Goal: Task Accomplishment & Management: Manage account settings

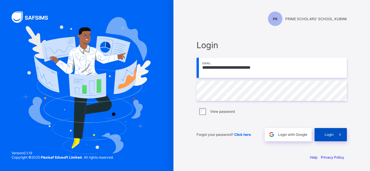
click at [335, 136] on span at bounding box center [340, 134] width 13 height 13
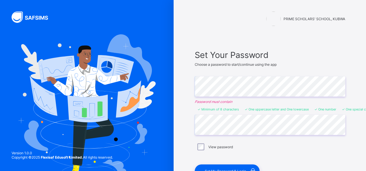
click at [231, 48] on div "Set Your Password Choose a password to start/continue using the app Enter Passw…" at bounding box center [270, 114] width 162 height 140
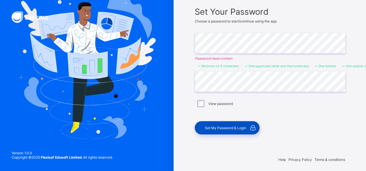
click at [233, 128] on span "Set My Password & Login" at bounding box center [225, 128] width 41 height 4
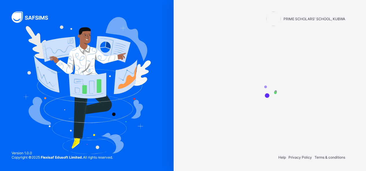
scroll to position [0, 0]
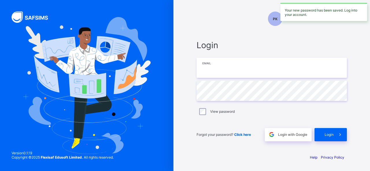
type input "**********"
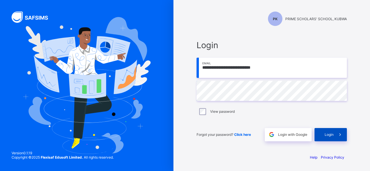
click at [327, 132] on div "Login" at bounding box center [330, 134] width 32 height 13
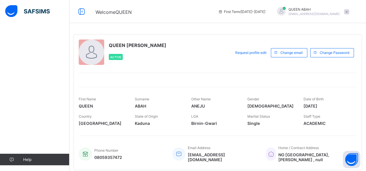
click at [349, 12] on span at bounding box center [346, 11] width 5 height 5
click at [218, 17] on div "Welcome QUEEN First Term / 2025-2026 QUEEN ABAH shorkajoelshorka93@gmail.com" at bounding box center [183, 11] width 366 height 23
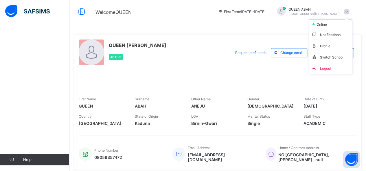
click at [195, 21] on div "Welcome QUEEN First Term / [DATE]-[DATE] QUEEN ABAH [EMAIL_ADDRESS][DOMAIN_NAME…" at bounding box center [183, 11] width 366 height 23
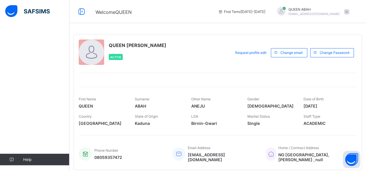
click at [352, 11] on div "QUEEN ABAH [EMAIL_ADDRESS][DOMAIN_NAME]" at bounding box center [311, 12] width 81 height 10
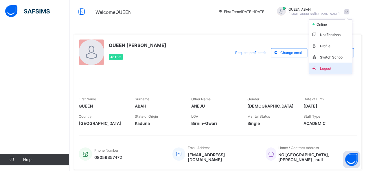
click at [332, 65] on span "Logout" at bounding box center [330, 68] width 38 height 7
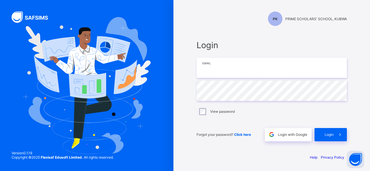
type input "**********"
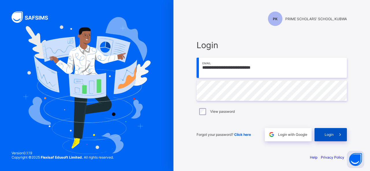
click at [323, 136] on div "Login" at bounding box center [330, 134] width 32 height 13
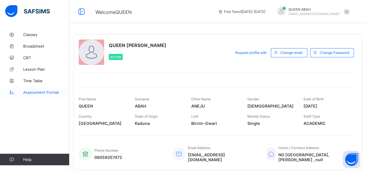
click at [29, 92] on span "Assessment Format" at bounding box center [46, 92] width 46 height 5
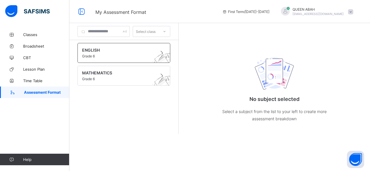
click at [105, 51] on span "ENGLISH" at bounding box center [118, 50] width 73 height 5
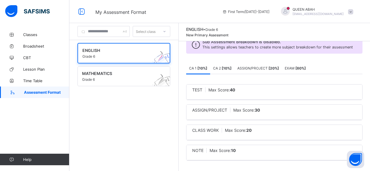
scroll to position [20, 0]
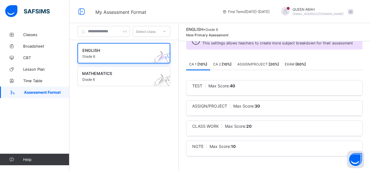
click at [235, 87] on b "40" at bounding box center [232, 86] width 5 height 5
click at [230, 86] on span "Max Score: 40" at bounding box center [221, 86] width 27 height 5
click at [231, 62] on div "CA 2 [ 10 %]" at bounding box center [222, 64] width 24 height 12
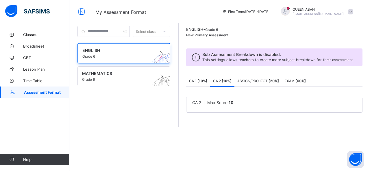
click at [269, 83] on span "ASSIGN/PROJECT [ 20 %]" at bounding box center [258, 81] width 42 height 4
click at [298, 83] on span "EXAM [ 60 %]" at bounding box center [295, 81] width 21 height 4
click at [202, 83] on span "CA 1 [ 10 %]" at bounding box center [198, 81] width 18 height 4
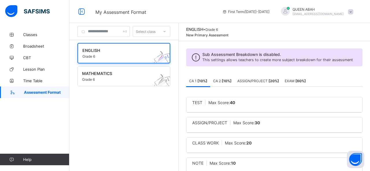
click at [232, 83] on b "[ 10 %]" at bounding box center [227, 81] width 10 height 4
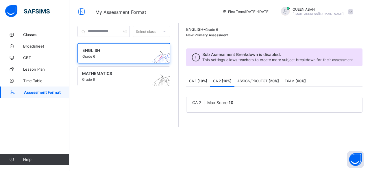
click at [257, 83] on span "ASSIGN/PROJECT [ 20 %]" at bounding box center [258, 81] width 42 height 4
click at [305, 83] on b "[ 60 %]" at bounding box center [300, 81] width 10 height 4
click at [114, 78] on span "Grade 6" at bounding box center [118, 79] width 73 height 4
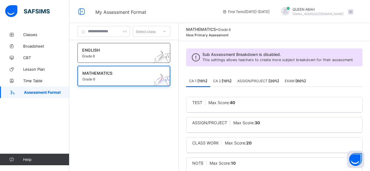
drag, startPoint x: 133, startPoint y: 53, endPoint x: 138, endPoint y: 48, distance: 6.6
click at [133, 53] on span at bounding box center [118, 53] width 73 height 1
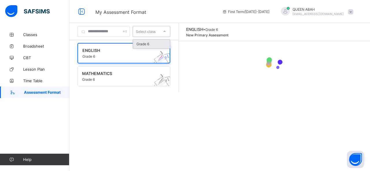
click at [169, 34] on div at bounding box center [165, 31] width 10 height 9
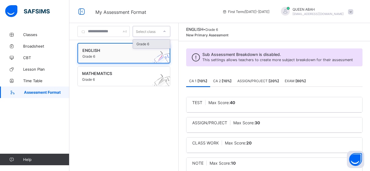
click at [106, 55] on span "Grade 6" at bounding box center [118, 56] width 72 height 4
click at [103, 100] on div "ENGLISH Grade 6 MATHEMATICS Grade 6" at bounding box center [123, 105] width 109 height 130
click at [34, 35] on span "Classes" at bounding box center [46, 34] width 46 height 5
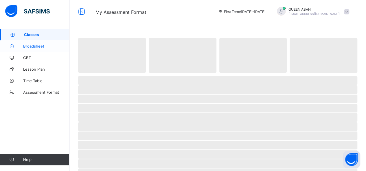
click at [32, 47] on span "Broadsheet" at bounding box center [46, 46] width 46 height 5
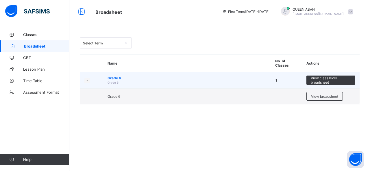
click at [184, 75] on td "Grade 6 Grade 6" at bounding box center [187, 80] width 168 height 16
click at [323, 83] on span "View class level broadsheet" at bounding box center [331, 80] width 40 height 9
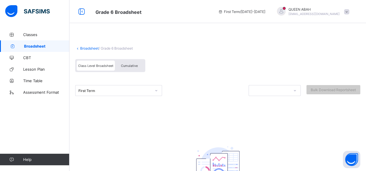
scroll to position [29, 0]
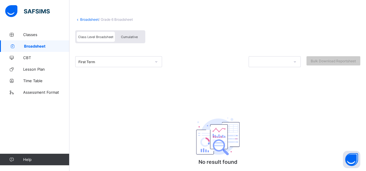
click at [132, 58] on div "First Term" at bounding box center [112, 62] width 75 height 8
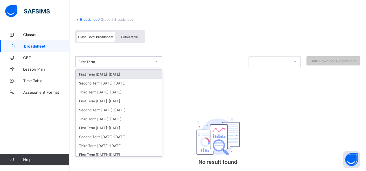
click at [132, 58] on div "First Term" at bounding box center [112, 62] width 75 height 8
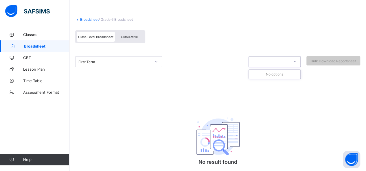
click at [273, 64] on div at bounding box center [269, 62] width 40 height 8
drag, startPoint x: 273, startPoint y: 64, endPoint x: 227, endPoint y: 56, distance: 46.0
click at [273, 64] on div at bounding box center [269, 62] width 40 height 8
click at [103, 36] on span "Class Level Broadsheet" at bounding box center [95, 37] width 35 height 4
click at [154, 39] on div "Class Level Broadsheet Cumulative" at bounding box center [217, 38] width 285 height 22
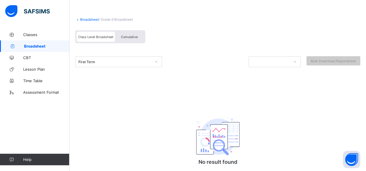
click at [126, 38] on div "Cumulative" at bounding box center [129, 37] width 29 height 10
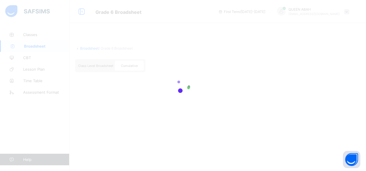
scroll to position [0, 0]
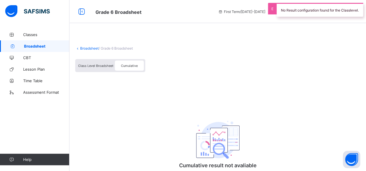
click at [92, 66] on span "Class Level Broadsheet" at bounding box center [95, 66] width 35 height 4
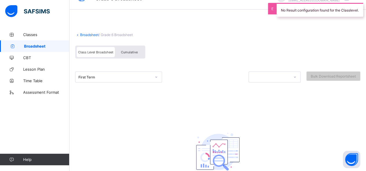
click at [94, 83] on div "First Term" at bounding box center [118, 77] width 87 height 11
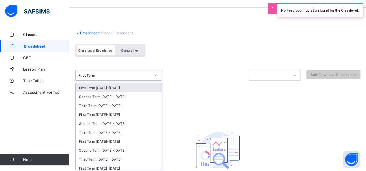
scroll to position [16, 0]
click at [104, 85] on div "First Term 2025-2026" at bounding box center [118, 87] width 86 height 9
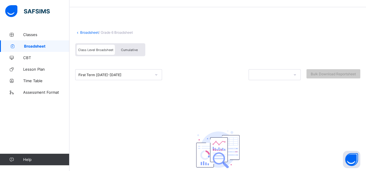
click at [227, 33] on div "Broadsheet / Grade 6 Broadsheet" at bounding box center [217, 32] width 285 height 4
click at [110, 33] on span "/ Grade 6 Broadsheet" at bounding box center [116, 32] width 34 height 4
click at [37, 34] on span "Classes" at bounding box center [46, 34] width 46 height 5
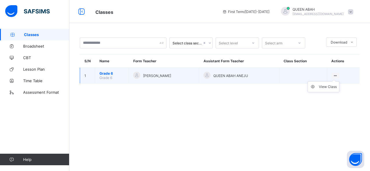
click at [334, 82] on ul "View Class" at bounding box center [324, 87] width 32 height 11
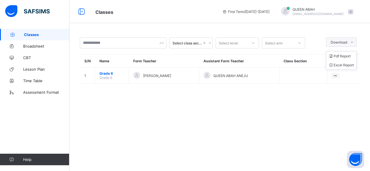
click at [350, 44] on span at bounding box center [351, 42] width 9 height 9
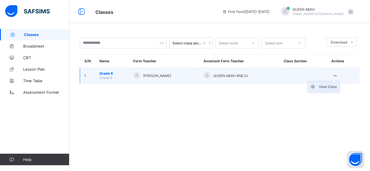
click at [324, 86] on div "View Class" at bounding box center [328, 87] width 18 height 6
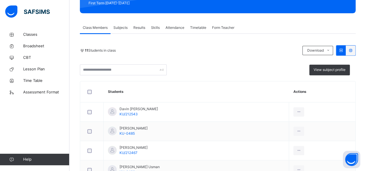
scroll to position [116, 0]
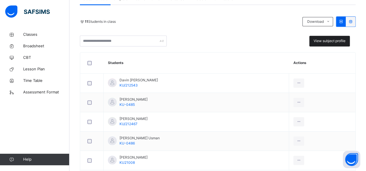
click at [334, 42] on span "View subject profile" at bounding box center [329, 40] width 32 height 5
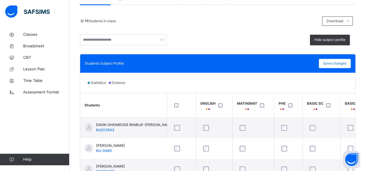
scroll to position [173, 0]
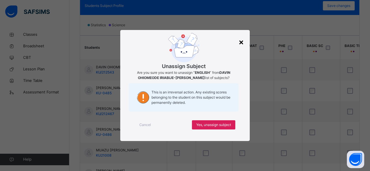
click at [241, 42] on div "×" at bounding box center [240, 42] width 5 height 12
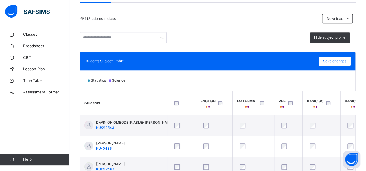
scroll to position [116, 0]
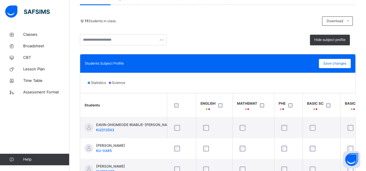
drag, startPoint x: 251, startPoint y: 45, endPoint x: 298, endPoint y: 46, distance: 47.1
click at [251, 45] on div "11 Students in class Download Pdf Report Excel Report Hide subject profile PRIM…" at bounding box center [217, 126] width 275 height 221
click at [319, 39] on span "Hide subject profile" at bounding box center [329, 39] width 31 height 5
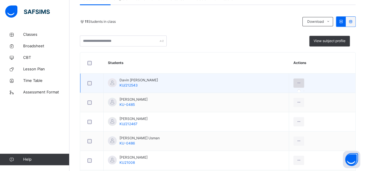
click at [301, 83] on icon at bounding box center [298, 83] width 5 height 5
click at [304, 84] on div at bounding box center [298, 83] width 11 height 9
click at [301, 83] on icon at bounding box center [298, 83] width 5 height 5
click at [301, 82] on icon at bounding box center [298, 83] width 5 height 5
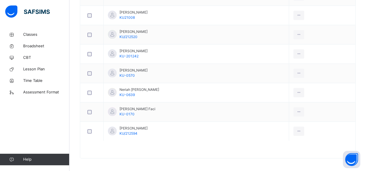
scroll to position [145, 0]
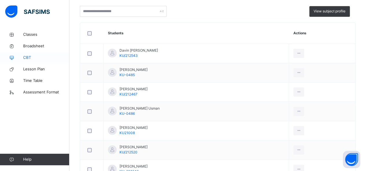
click at [27, 58] on span "CBT" at bounding box center [46, 58] width 46 height 6
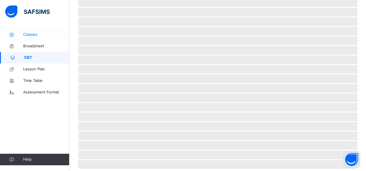
click at [34, 35] on span "Classes" at bounding box center [46, 35] width 46 height 6
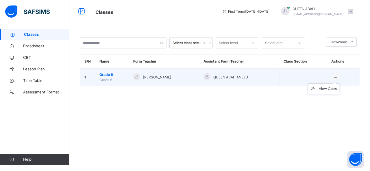
click at [335, 77] on div "View Class" at bounding box center [336, 77] width 8 height 6
click at [335, 77] on icon at bounding box center [335, 77] width 5 height 4
click at [334, 77] on icon at bounding box center [335, 77] width 5 height 4
click at [329, 88] on div "View Class" at bounding box center [328, 89] width 18 height 6
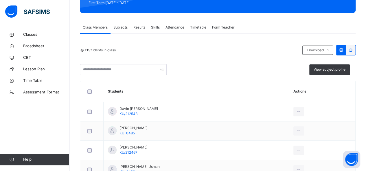
scroll to position [107, 0]
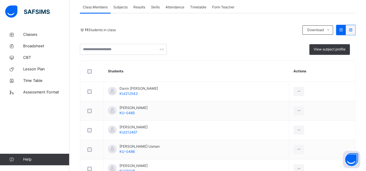
click at [128, 13] on div "Subjects" at bounding box center [120, 7] width 20 height 12
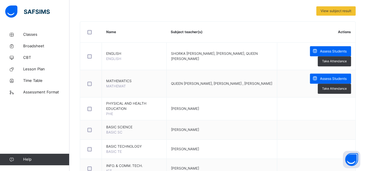
scroll to position [58, 0]
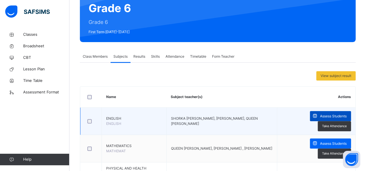
click at [320, 116] on span at bounding box center [315, 116] width 10 height 10
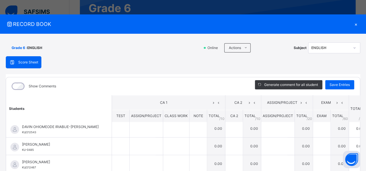
scroll to position [0, 0]
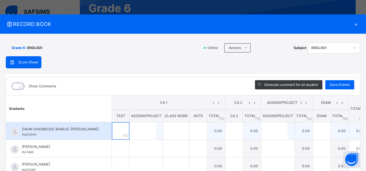
click at [112, 129] on input "text" at bounding box center [120, 131] width 17 height 17
click at [134, 132] on input "text" at bounding box center [142, 131] width 26 height 17
click at [112, 130] on div at bounding box center [120, 131] width 17 height 17
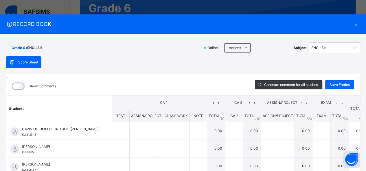
click at [127, 69] on div "Score Sheet Score Sheet Show Comments Generate comment for all student Save Ent…" at bounding box center [183, 149] width 354 height 187
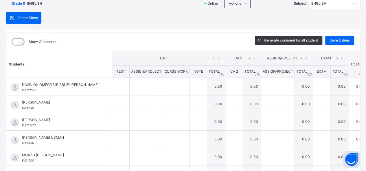
scroll to position [58, 0]
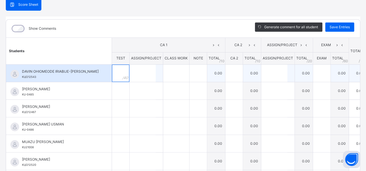
click at [112, 71] on input "text" at bounding box center [120, 73] width 17 height 17
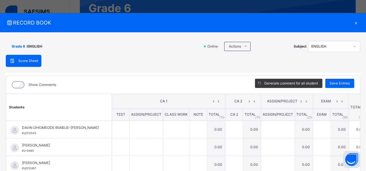
scroll to position [0, 0]
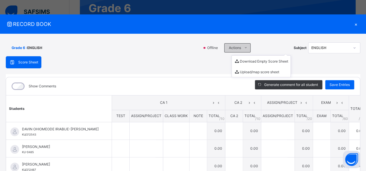
click at [245, 47] on span at bounding box center [245, 47] width 9 height 9
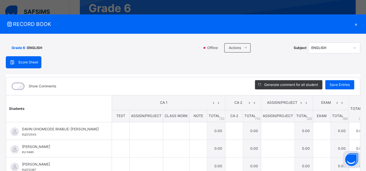
click at [173, 58] on div "Score Sheet Score Sheet Show Comments Generate comment for all student Save Ent…" at bounding box center [183, 149] width 354 height 187
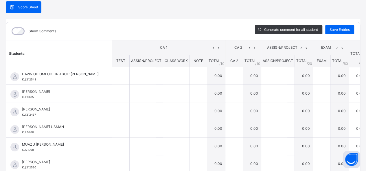
scroll to position [58, 0]
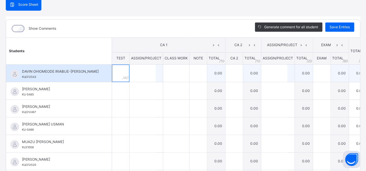
click at [112, 73] on div at bounding box center [120, 73] width 17 height 17
type input "*"
click at [113, 71] on div "*" at bounding box center [120, 73] width 17 height 17
click at [112, 72] on div "*" at bounding box center [120, 73] width 17 height 17
click at [130, 70] on input "text" at bounding box center [142, 73] width 26 height 17
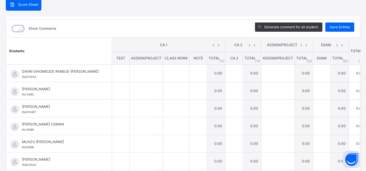
click at [169, 27] on div "Show Comments" at bounding box center [126, 29] width 240 height 18
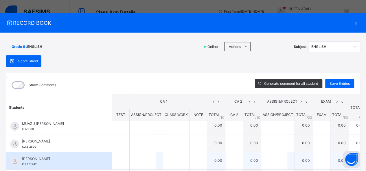
scroll to position [0, 0]
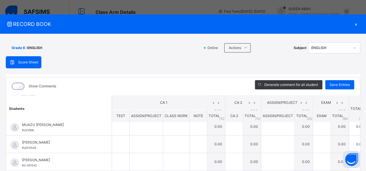
click at [354, 25] on div "×" at bounding box center [355, 24] width 9 height 8
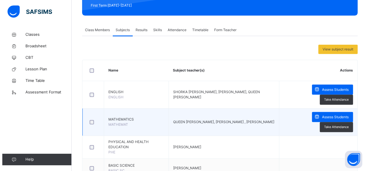
scroll to position [87, 0]
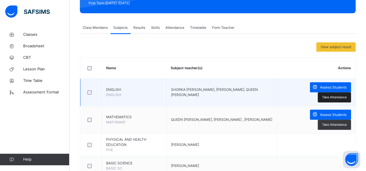
click at [338, 98] on span "Take Attendance" at bounding box center [334, 97] width 25 height 5
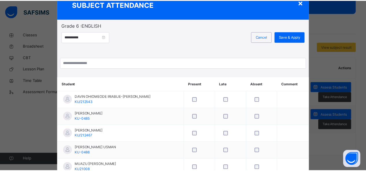
scroll to position [6, 0]
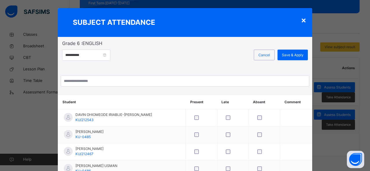
click at [302, 22] on div "×" at bounding box center [303, 20] width 5 height 12
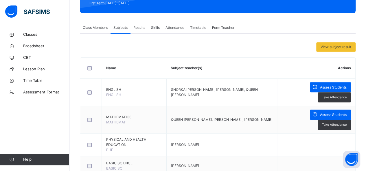
click at [140, 29] on span "Results" at bounding box center [139, 27] width 12 height 5
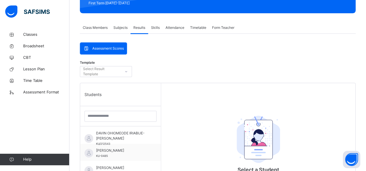
click at [123, 30] on span "Subjects" at bounding box center [120, 27] width 14 height 5
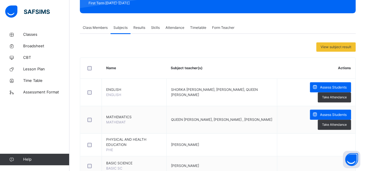
click at [137, 29] on span "Results" at bounding box center [139, 27] width 12 height 5
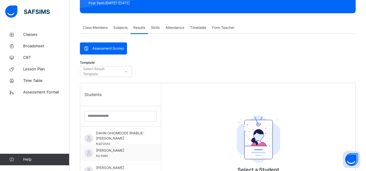
click at [160, 27] on div "Skills" at bounding box center [155, 28] width 14 height 12
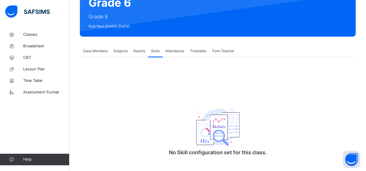
scroll to position [72, 0]
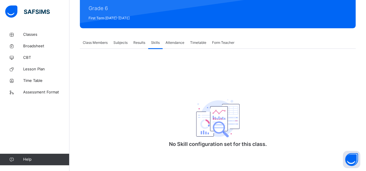
click at [177, 42] on span "Attendance" at bounding box center [174, 42] width 19 height 5
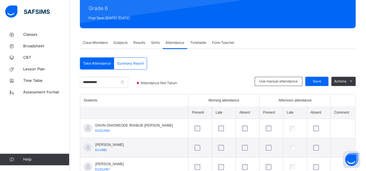
click at [194, 43] on span "Timetable" at bounding box center [198, 42] width 16 height 5
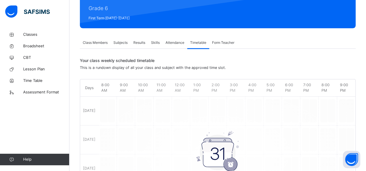
click at [119, 106] on div "No Schedule Found There are no subjects has been allocated a time slot for this…" at bounding box center [217, 152] width 275 height 141
click at [116, 106] on div "No Schedule Found There are no subjects has been allocated a time slot for this…" at bounding box center [217, 152] width 275 height 141
click at [224, 42] on span "Form Teacher" at bounding box center [223, 42] width 22 height 5
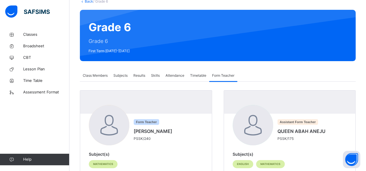
scroll to position [30, 0]
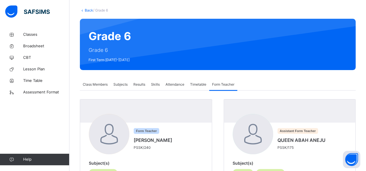
click at [201, 84] on span "Timetable" at bounding box center [198, 84] width 16 height 5
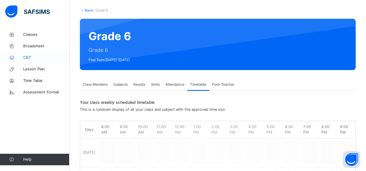
click at [27, 59] on span "CBT" at bounding box center [46, 58] width 46 height 6
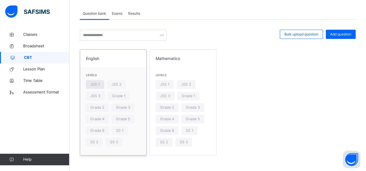
click at [97, 84] on span "JSS 1" at bounding box center [95, 84] width 10 height 5
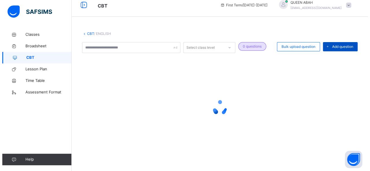
scroll to position [14, 0]
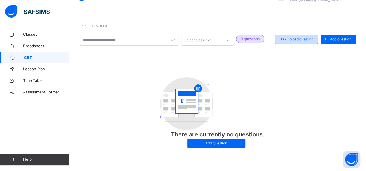
click at [313, 40] on span "Bulk upload question" at bounding box center [296, 39] width 34 height 5
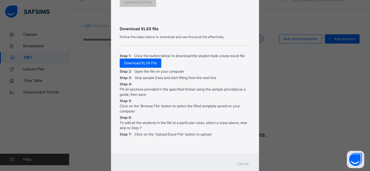
scroll to position [183, 0]
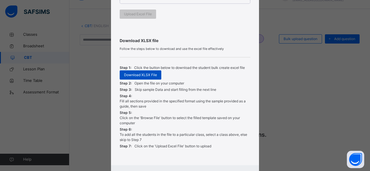
click at [147, 74] on span "Download XLSX File" at bounding box center [140, 75] width 33 height 5
click at [284, 76] on div "Bulk Upload Question Upload XLSX File for ENGLISH Select your XLSX file from yo…" at bounding box center [185, 85] width 370 height 171
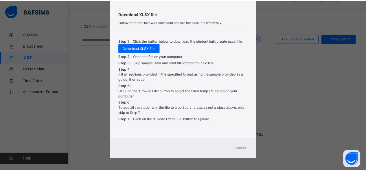
scroll to position [212, 0]
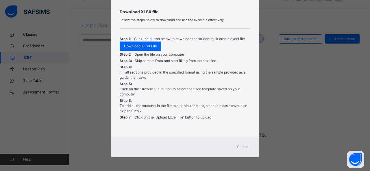
click at [241, 147] on span "Cancel" at bounding box center [243, 147] width 12 height 5
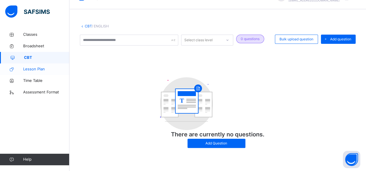
click at [41, 69] on span "Lesson Plan" at bounding box center [46, 69] width 46 height 6
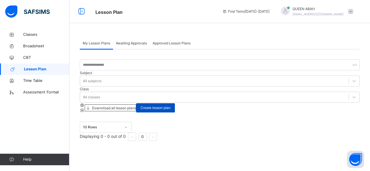
click at [171, 106] on span "Create lesson plan" at bounding box center [155, 108] width 30 height 5
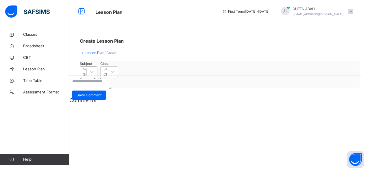
click at [86, 77] on div "Select Subject" at bounding box center [83, 72] width 6 height 9
click at [97, 93] on div "ENGLISH (016)" at bounding box center [89, 88] width 18 height 15
click at [114, 77] on div "Select Class" at bounding box center [108, 72] width 10 height 10
click at [118, 92] on div "Grade 6 -" at bounding box center [109, 88] width 18 height 15
click at [112, 54] on span "/ Create" at bounding box center [110, 53] width 13 height 4
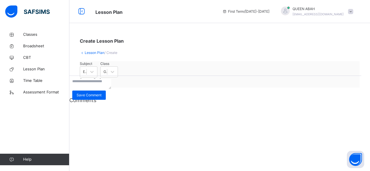
click at [113, 54] on span "/ Create" at bounding box center [110, 53] width 13 height 4
click at [87, 75] on div "ENGLISH (016)" at bounding box center [85, 71] width 4 height 5
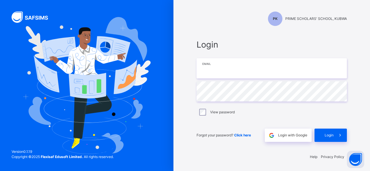
type input "**********"
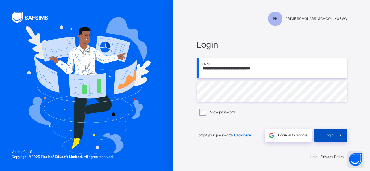
click at [328, 134] on span "Login" at bounding box center [329, 135] width 9 height 5
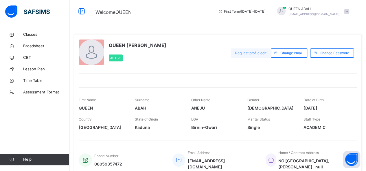
click at [259, 53] on span "Request profile edit" at bounding box center [250, 53] width 31 height 5
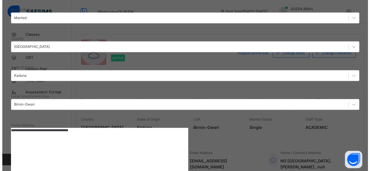
scroll to position [87, 0]
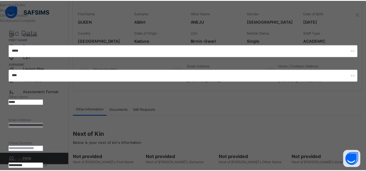
scroll to position [0, 0]
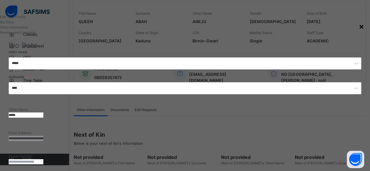
click at [359, 27] on div "×" at bounding box center [361, 26] width 5 height 12
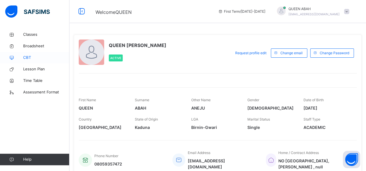
click at [27, 58] on span "CBT" at bounding box center [46, 58] width 46 height 6
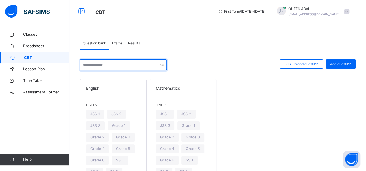
click at [142, 67] on input "text" at bounding box center [123, 65] width 87 height 11
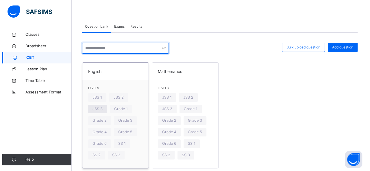
scroll to position [31, 0]
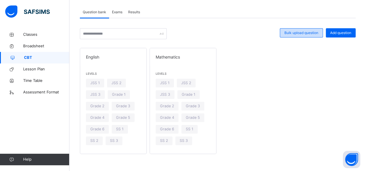
click at [294, 34] on span "Bulk upload question" at bounding box center [301, 32] width 34 height 5
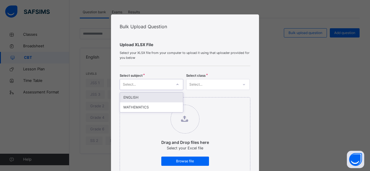
click at [177, 84] on icon at bounding box center [177, 85] width 3 height 6
click at [158, 98] on div "ENGLISH" at bounding box center [151, 98] width 63 height 10
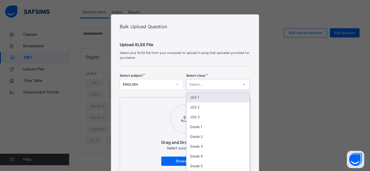
scroll to position [10, 0]
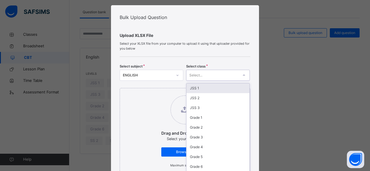
click at [218, 81] on div "option JSS 1 focused, 1 of 12. 12 results available. Use Up and Down to choose …" at bounding box center [218, 75] width 64 height 11
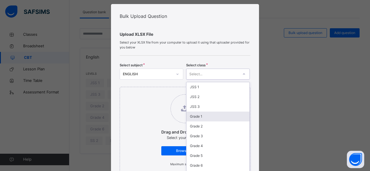
scroll to position [41, 0]
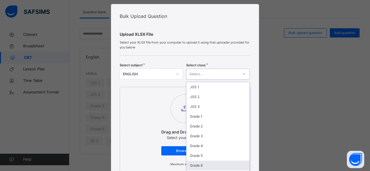
click at [200, 161] on div "Grade 6" at bounding box center [217, 166] width 63 height 10
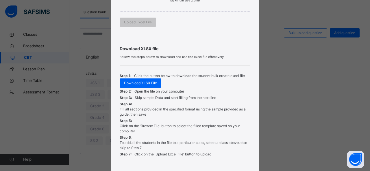
scroll to position [184, 0]
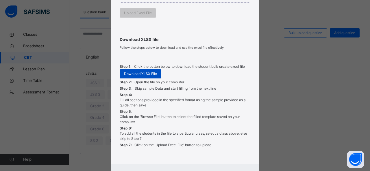
drag, startPoint x: 142, startPoint y: 69, endPoint x: 142, endPoint y: 75, distance: 6.4
click at [143, 75] on div "Download XLSX File" at bounding box center [141, 73] width 42 height 9
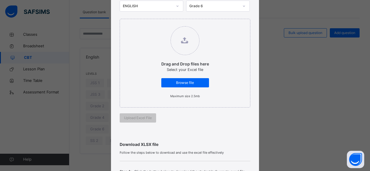
scroll to position [97, 0]
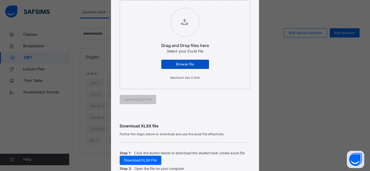
click at [177, 64] on span "Browse file" at bounding box center [185, 64] width 39 height 5
click at [184, 61] on div "Browse file" at bounding box center [185, 64] width 48 height 9
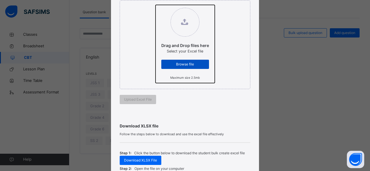
click at [156, 5] on input "Drag and Drop files here Select your Excel file Browse file Maximum size 2.5mb" at bounding box center [156, 5] width 0 height 0
type input "**********"
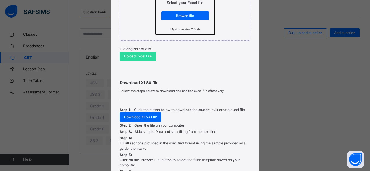
scroll to position [101, 0]
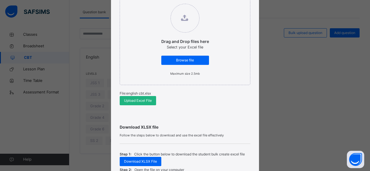
click at [145, 101] on span "Upload Excel File" at bounding box center [138, 100] width 28 height 5
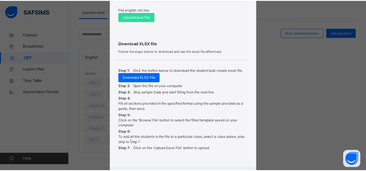
scroll to position [217, 0]
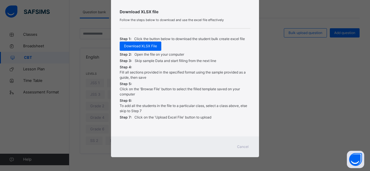
click at [235, 147] on div "Cancel" at bounding box center [242, 147] width 21 height 9
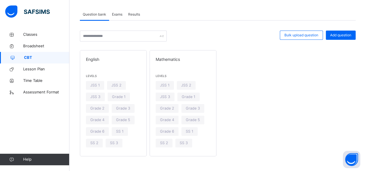
scroll to position [0, 0]
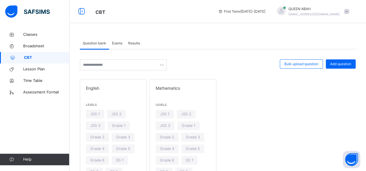
click at [115, 44] on span "Exams" at bounding box center [117, 43] width 10 height 5
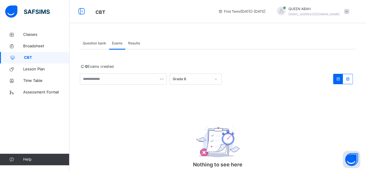
click at [137, 42] on span "Results" at bounding box center [134, 43] width 12 height 5
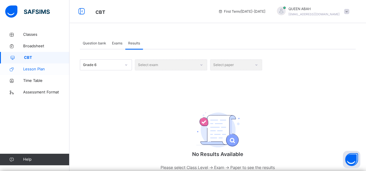
click at [41, 70] on span "Lesson Plan" at bounding box center [46, 69] width 46 height 6
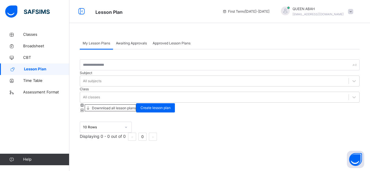
click at [127, 45] on span "Awaiting Approvals" at bounding box center [131, 43] width 31 height 5
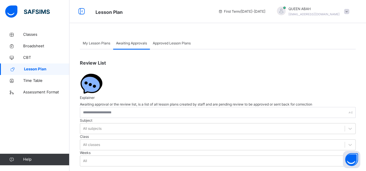
click at [98, 47] on div "My Lesson Plans" at bounding box center [96, 44] width 33 height 12
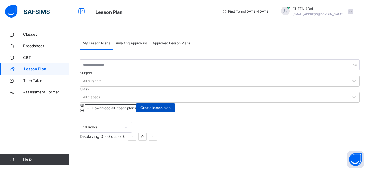
click at [175, 103] on div "Create lesson plan" at bounding box center [155, 107] width 39 height 9
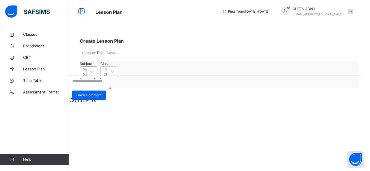
click at [86, 77] on div "Select Subject" at bounding box center [83, 72] width 6 height 9
click at [97, 95] on div "ENGLISH (016)" at bounding box center [89, 88] width 18 height 15
click at [114, 77] on div "Select Class" at bounding box center [108, 72] width 10 height 10
click at [118, 94] on div "Grade 6 -" at bounding box center [109, 88] width 18 height 15
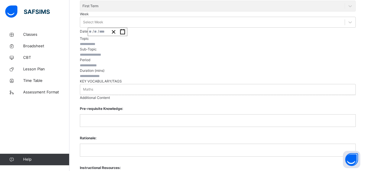
scroll to position [116, 0]
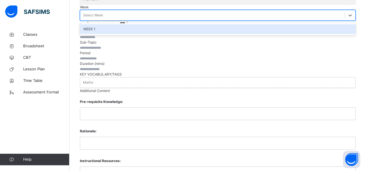
click at [125, 20] on div "Select Week" at bounding box center [212, 15] width 264 height 9
click at [117, 34] on div "WEEK 1" at bounding box center [217, 29] width 275 height 10
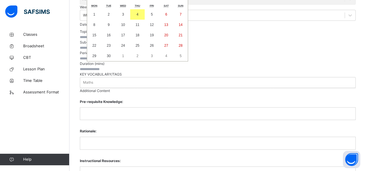
click at [127, 29] on div "/ / « ‹ September 2025 › » Mon Tue Wed Thu Fri Sat Sun 1 2 3 4 5 6 7 8 9 10 11 …" at bounding box center [108, 25] width 40 height 8
click at [324, 29] on div "session 2025/2026 Session Term First Term Week WEEK 1 Date / / « ‹ September 20…" at bounding box center [217, 0] width 275 height 57
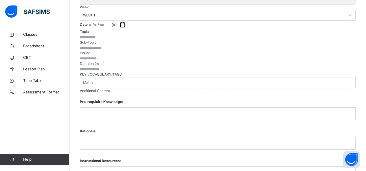
click at [114, 40] on input "text" at bounding box center [97, 37] width 35 height 5
click at [107, 51] on input "text" at bounding box center [97, 47] width 35 height 5
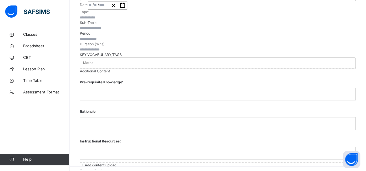
scroll to position [145, 0]
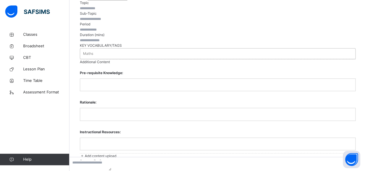
click at [107, 58] on div "Maths" at bounding box center [217, 53] width 275 height 9
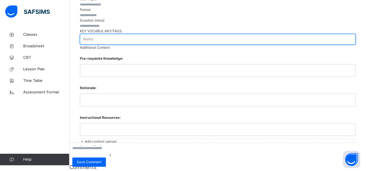
scroll to position [305, 0]
click at [29, 36] on span "Classes" at bounding box center [46, 35] width 46 height 6
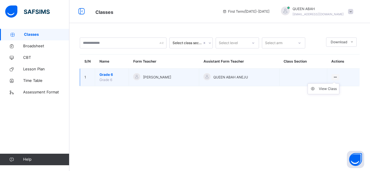
click at [335, 76] on icon at bounding box center [335, 77] width 5 height 4
click at [322, 90] on div "View Class" at bounding box center [328, 89] width 18 height 6
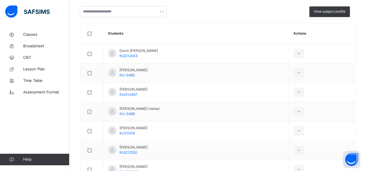
scroll to position [116, 0]
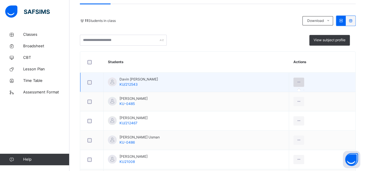
click at [304, 83] on div at bounding box center [298, 82] width 11 height 9
click at [301, 80] on icon at bounding box center [298, 82] width 5 height 5
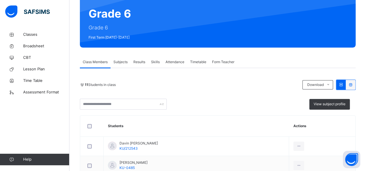
scroll to position [88, 0]
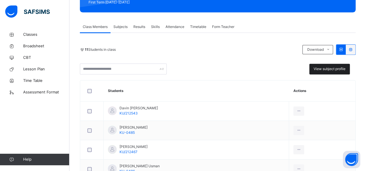
click at [329, 69] on span "View subject profile" at bounding box center [329, 68] width 32 height 5
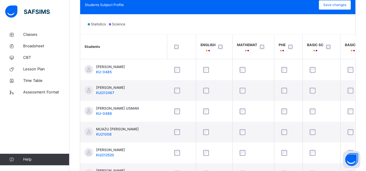
scroll to position [29, 0]
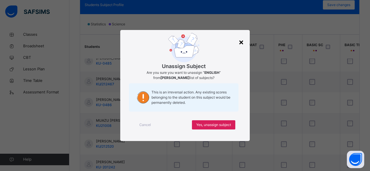
click at [240, 40] on div "×" at bounding box center [240, 42] width 5 height 12
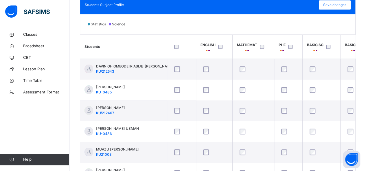
scroll to position [59, 0]
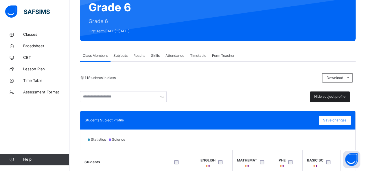
click at [331, 97] on span "Hide subject profile" at bounding box center [329, 96] width 31 height 5
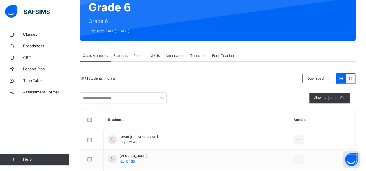
click at [122, 57] on span "Subjects" at bounding box center [120, 55] width 14 height 5
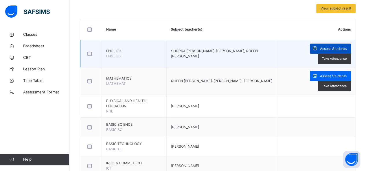
scroll to position [116, 0]
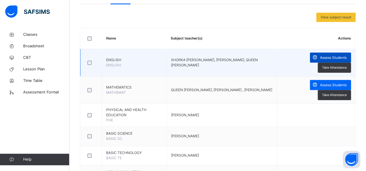
click at [336, 57] on span "Assess Students" at bounding box center [333, 57] width 27 height 5
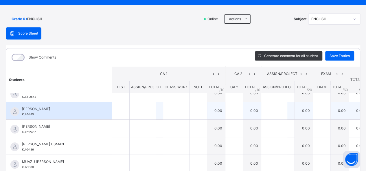
scroll to position [0, 0]
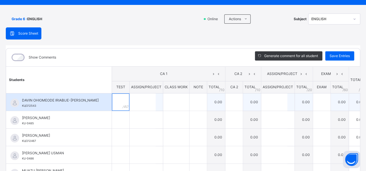
click at [112, 100] on input "text" at bounding box center [120, 102] width 17 height 17
click at [129, 101] on input "text" at bounding box center [142, 102] width 26 height 17
click at [163, 100] on input "text" at bounding box center [176, 102] width 26 height 17
click at [189, 101] on input "text" at bounding box center [197, 102] width 17 height 17
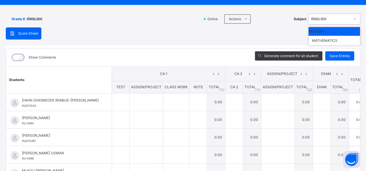
click at [349, 18] on div at bounding box center [354, 18] width 10 height 9
click at [346, 18] on div "ENGLISH" at bounding box center [330, 18] width 38 height 5
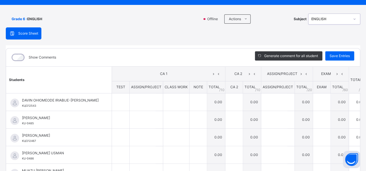
click at [326, 20] on div "ENGLISH" at bounding box center [330, 18] width 38 height 5
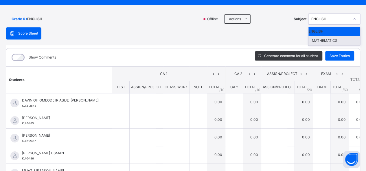
click at [322, 41] on div "MATHEMATICS" at bounding box center [333, 41] width 51 height 10
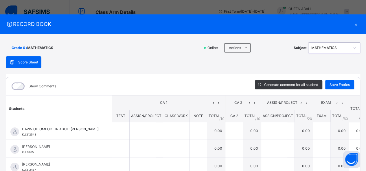
click at [352, 25] on div "×" at bounding box center [355, 24] width 9 height 8
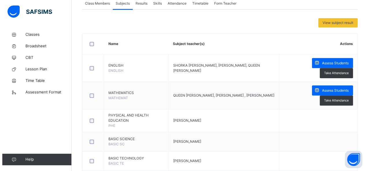
scroll to position [116, 0]
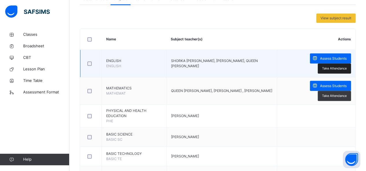
click at [340, 66] on span "Take Attendance" at bounding box center [334, 68] width 25 height 5
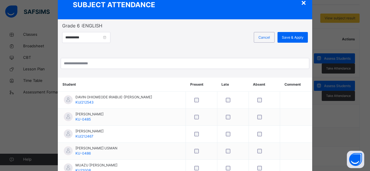
scroll to position [0, 0]
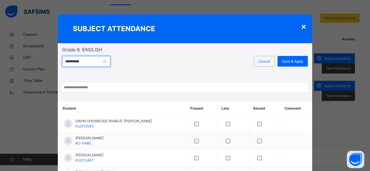
click at [110, 62] on input "**********" at bounding box center [86, 61] width 48 height 11
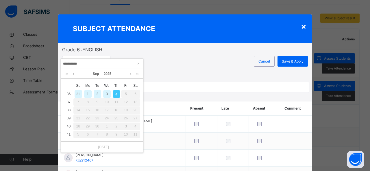
click at [108, 94] on div "3" at bounding box center [107, 94] width 8 height 8
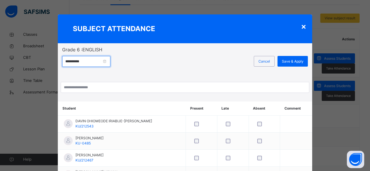
click at [110, 62] on input "**********" at bounding box center [86, 61] width 48 height 11
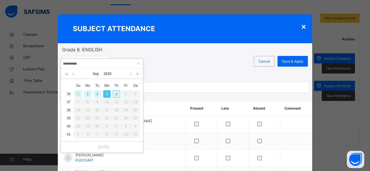
click at [115, 93] on div "4" at bounding box center [117, 94] width 8 height 8
type input "**********"
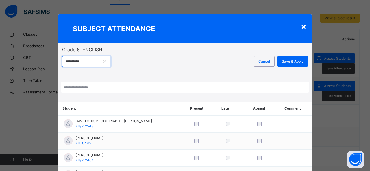
click at [110, 63] on input "**********" at bounding box center [86, 61] width 48 height 11
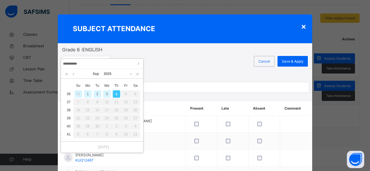
click at [179, 61] on div "Cancel Save & Apply" at bounding box center [237, 64] width 142 height 17
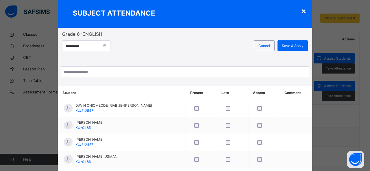
scroll to position [29, 0]
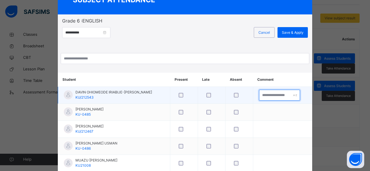
click at [259, 97] on input "text" at bounding box center [279, 95] width 41 height 11
type input "********"
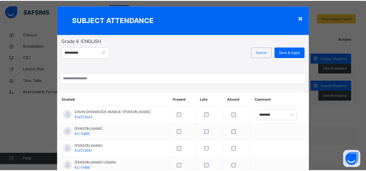
scroll to position [0, 0]
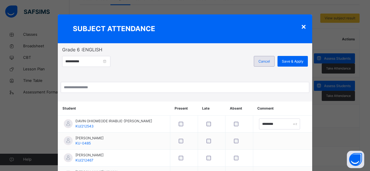
click at [264, 64] on div "Cancel" at bounding box center [264, 61] width 21 height 11
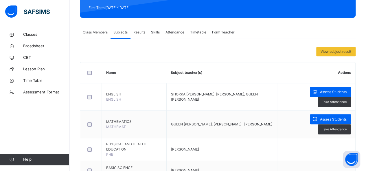
scroll to position [29, 0]
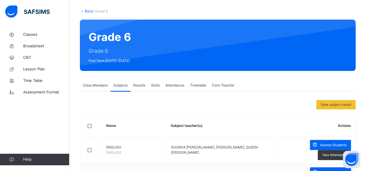
click at [139, 86] on span "Results" at bounding box center [139, 85] width 12 height 5
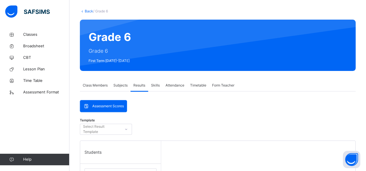
click at [157, 84] on span "Skills" at bounding box center [155, 85] width 9 height 5
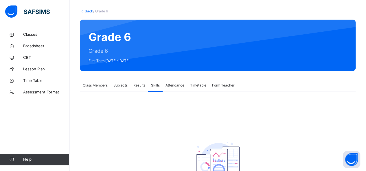
click at [179, 86] on span "Attendance" at bounding box center [174, 85] width 19 height 5
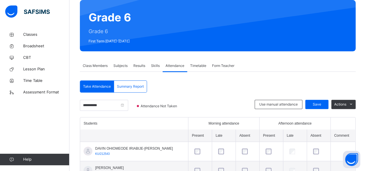
scroll to position [58, 0]
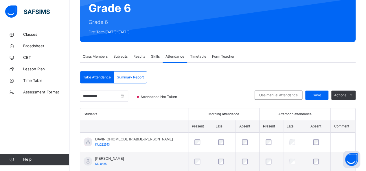
click at [195, 55] on span "Timetable" at bounding box center [198, 56] width 16 height 5
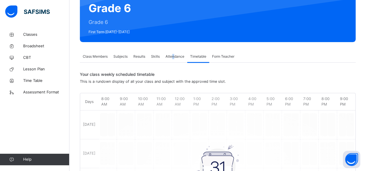
click at [174, 57] on span "Attendance" at bounding box center [174, 56] width 19 height 5
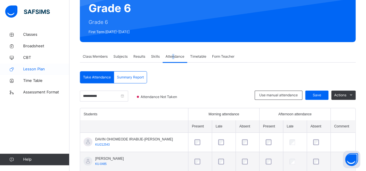
scroll to position [87, 0]
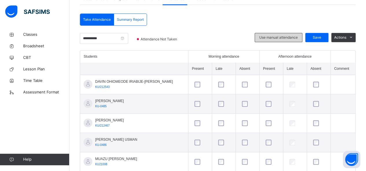
click at [272, 37] on span "Use manual attendance" at bounding box center [278, 37] width 38 height 5
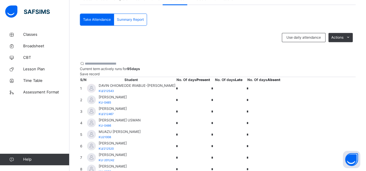
scroll to position [145, 0]
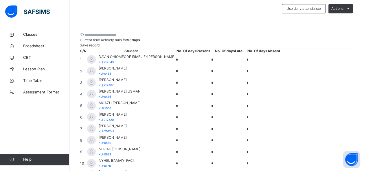
click at [210, 64] on input "*" at bounding box center [193, 60] width 35 height 8
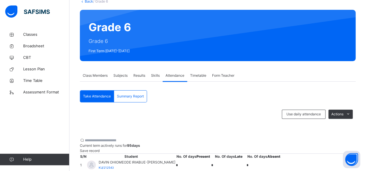
scroll to position [29, 0]
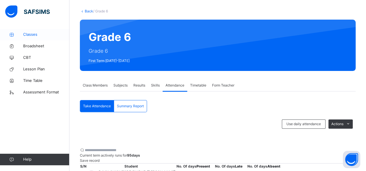
type input "*"
click at [34, 34] on span "Classes" at bounding box center [46, 35] width 46 height 6
